Goal: Transaction & Acquisition: Download file/media

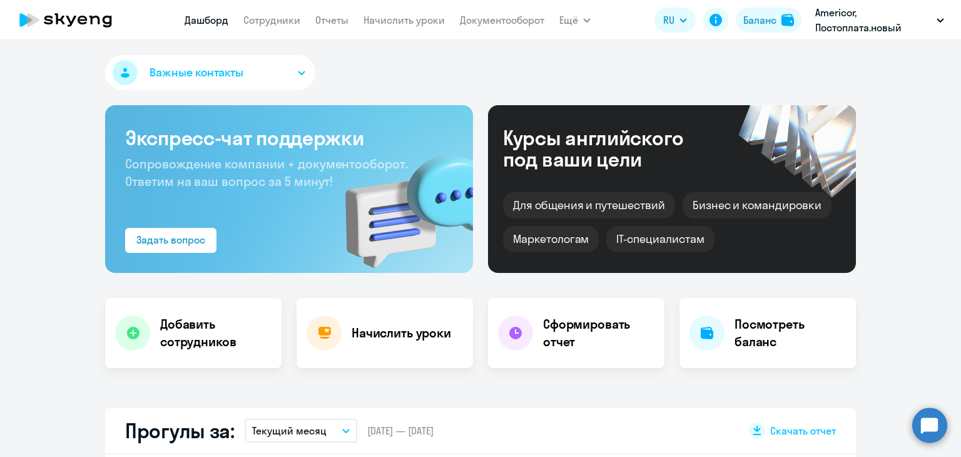
select select "30"
click at [381, 16] on link "Начислить уроки" at bounding box center [404, 20] width 81 height 13
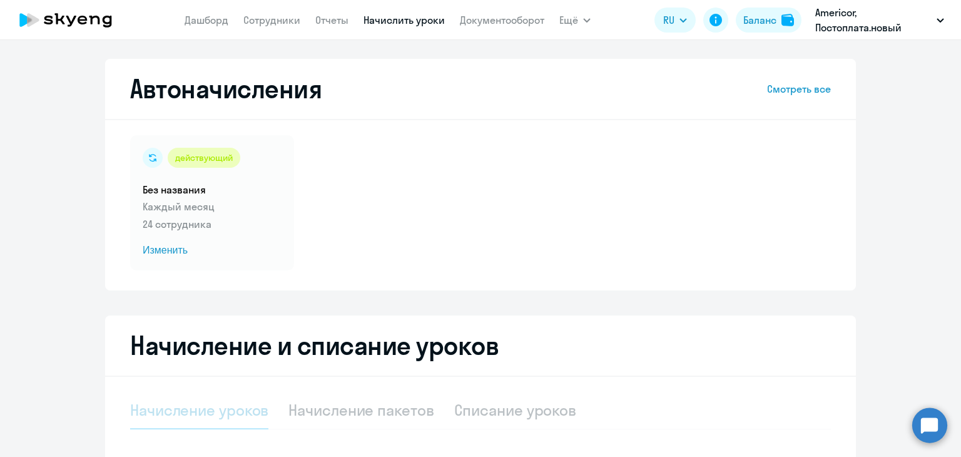
select select "10"
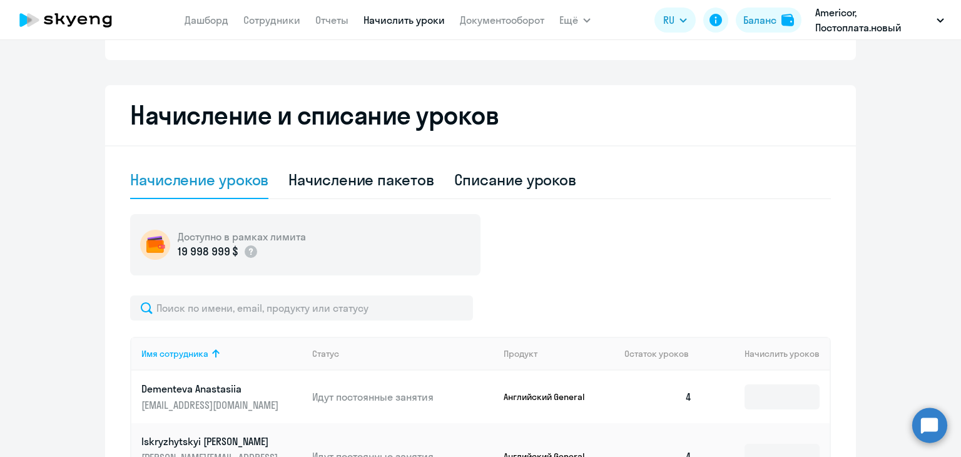
scroll to position [250, 0]
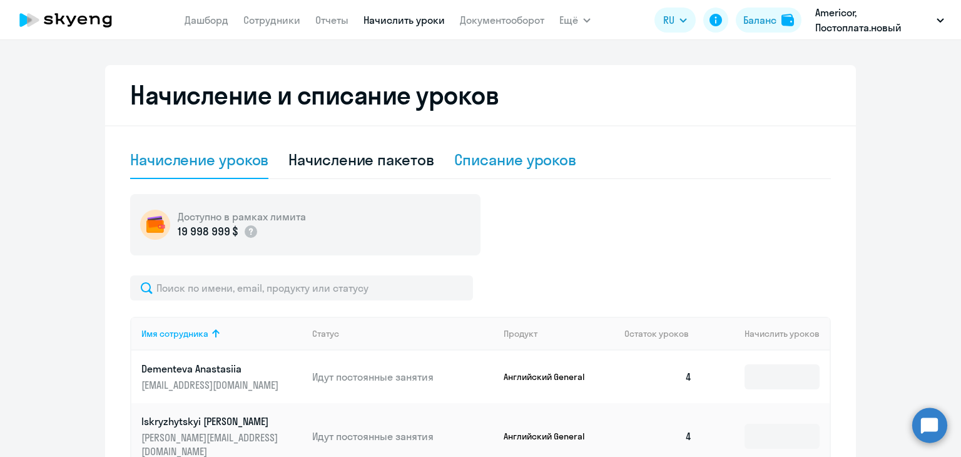
click at [478, 168] on div "Списание уроков" at bounding box center [515, 160] width 123 height 20
select select "10"
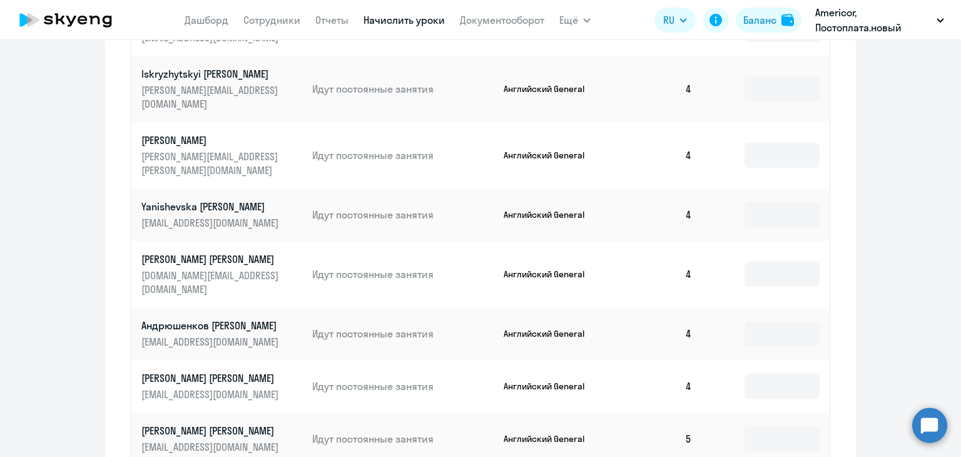
scroll to position [563, 0]
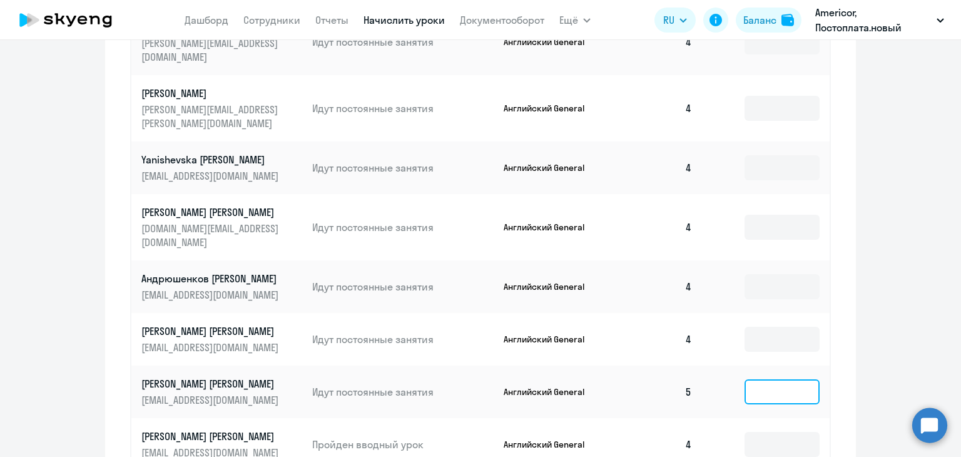
click at [754, 379] on input at bounding box center [782, 391] width 75 height 25
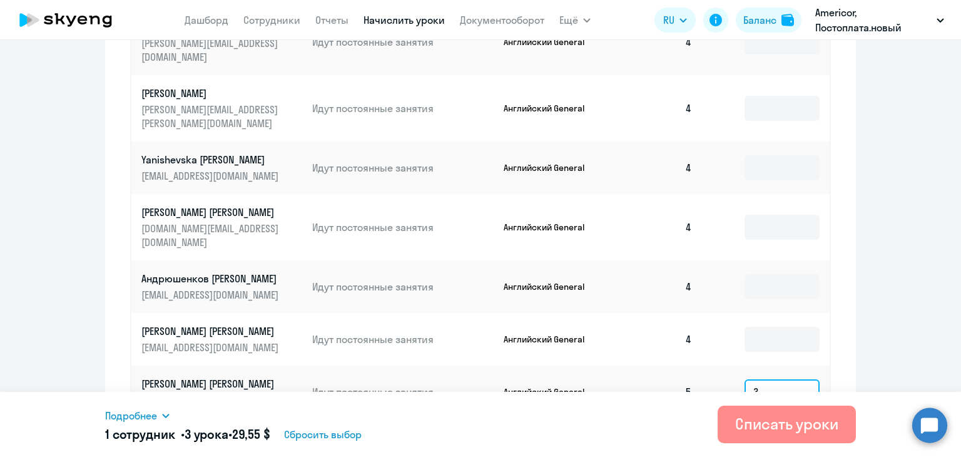
type input "3"
click at [742, 424] on div "Списать уроки" at bounding box center [786, 424] width 103 height 20
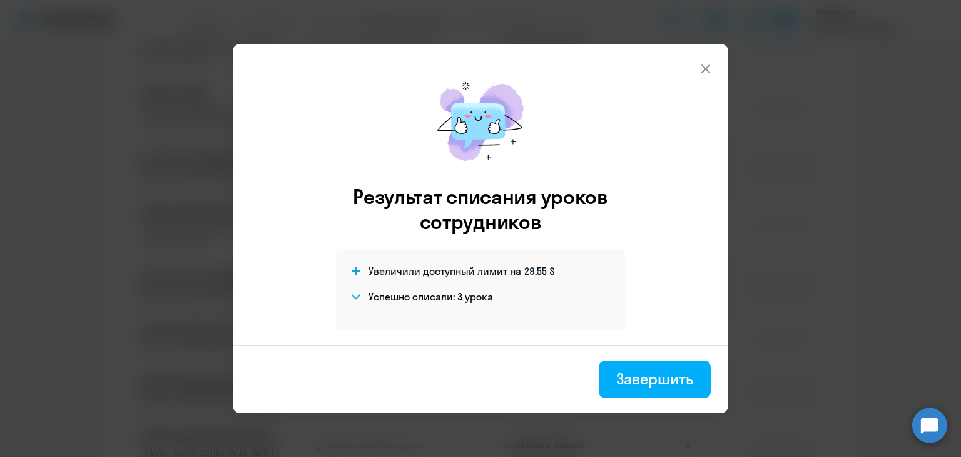
click at [703, 73] on icon at bounding box center [706, 68] width 15 height 15
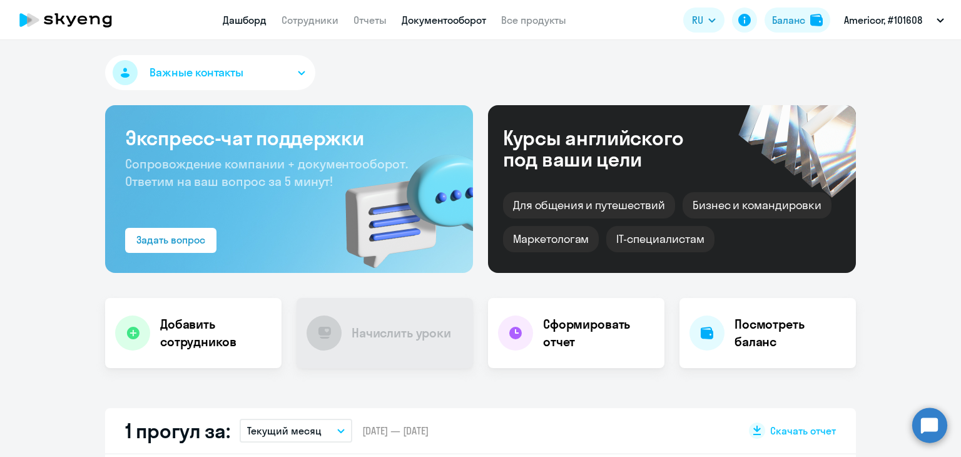
click at [408, 20] on link "Документооборот" at bounding box center [444, 20] width 84 height 13
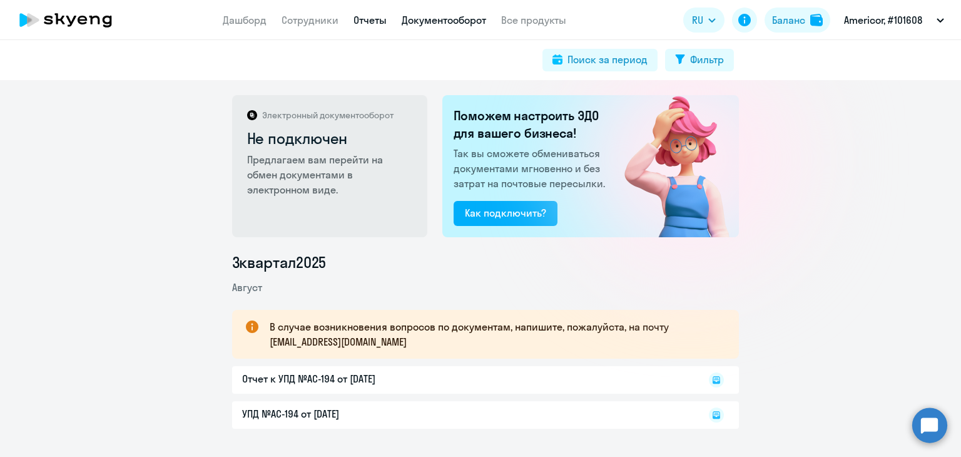
click at [360, 16] on link "Отчеты" at bounding box center [370, 20] width 33 height 13
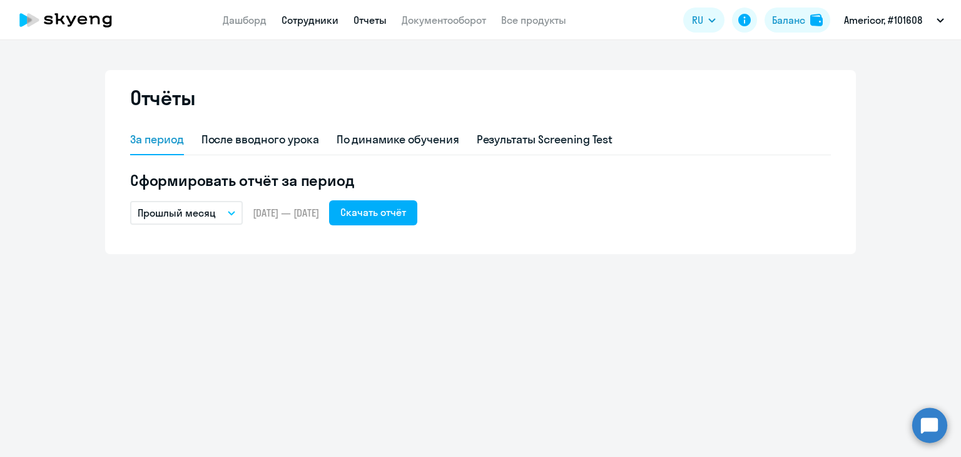
click at [310, 18] on link "Сотрудники" at bounding box center [310, 20] width 57 height 13
select select "30"
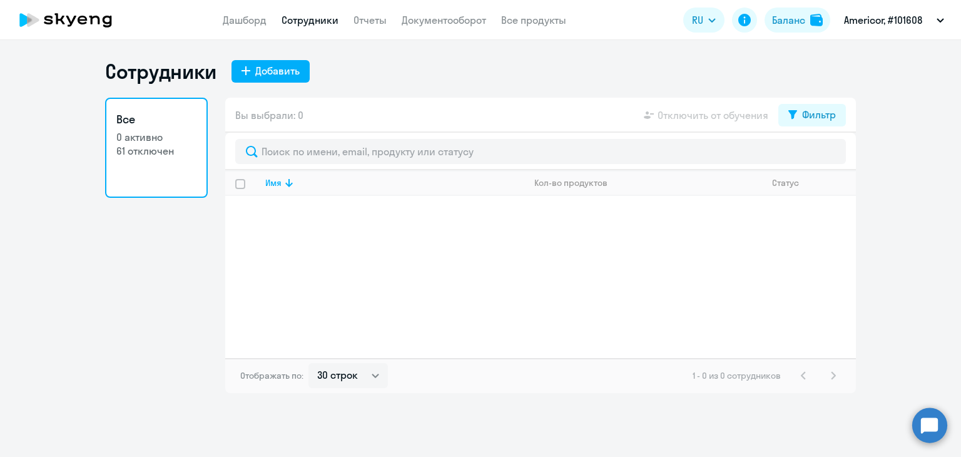
click at [390, 22] on nav "Дашборд Сотрудники Отчеты Документооборот Все продукты" at bounding box center [395, 21] width 344 height 16
click at [377, 16] on link "Отчеты" at bounding box center [370, 20] width 33 height 13
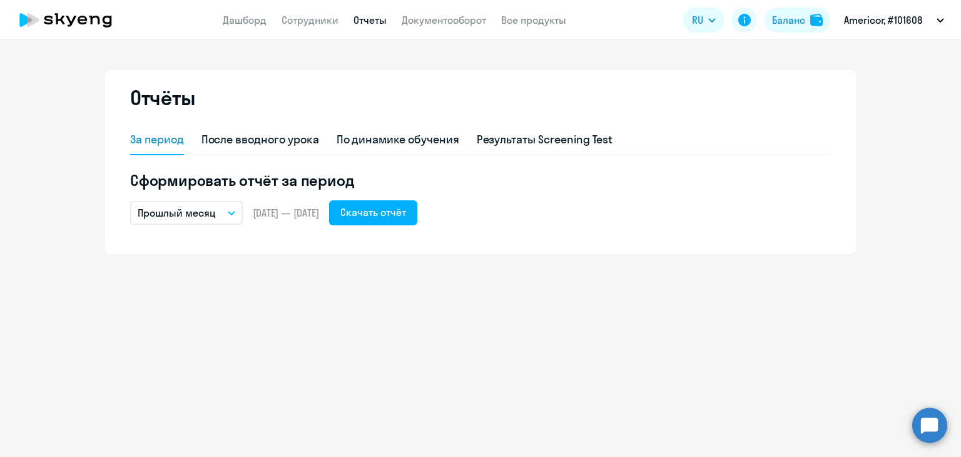
click at [195, 215] on p "Прошлый месяц" at bounding box center [177, 212] width 78 height 15
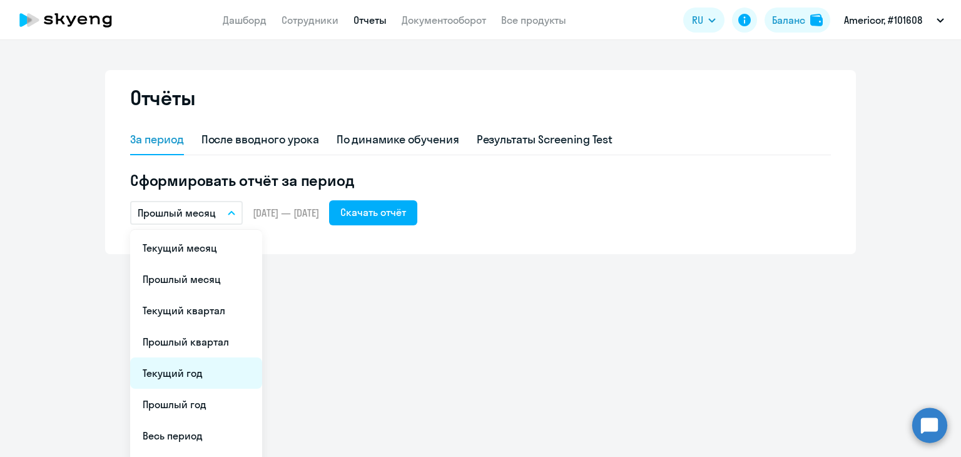
click at [195, 369] on li "Текущий год" at bounding box center [196, 372] width 132 height 31
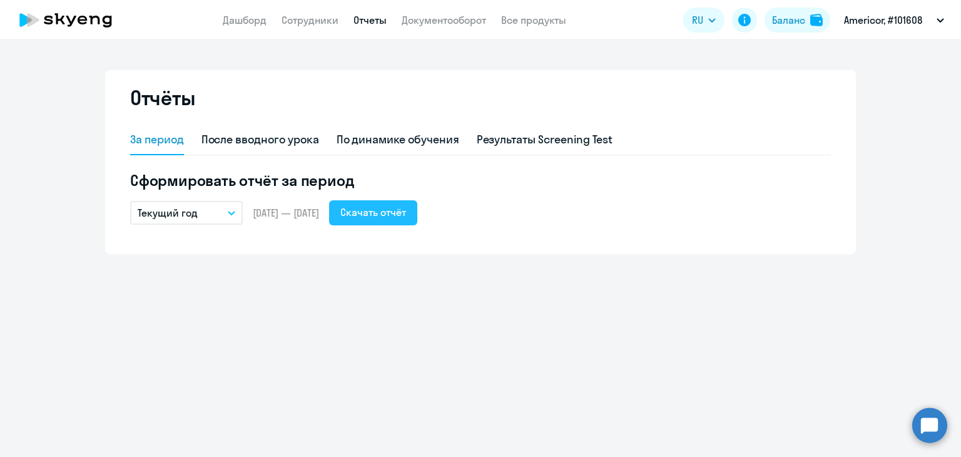
click at [406, 215] on div "Скачать отчёт" at bounding box center [373, 212] width 66 height 15
